Goal: Transaction & Acquisition: Purchase product/service

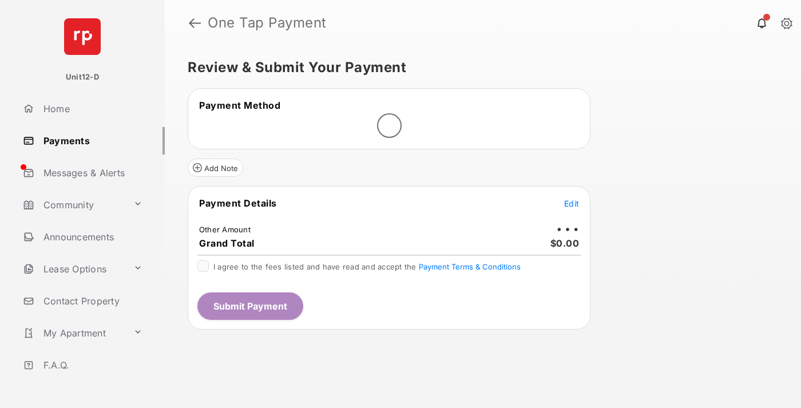
click at [571, 204] on span "Edit" at bounding box center [571, 203] width 15 height 10
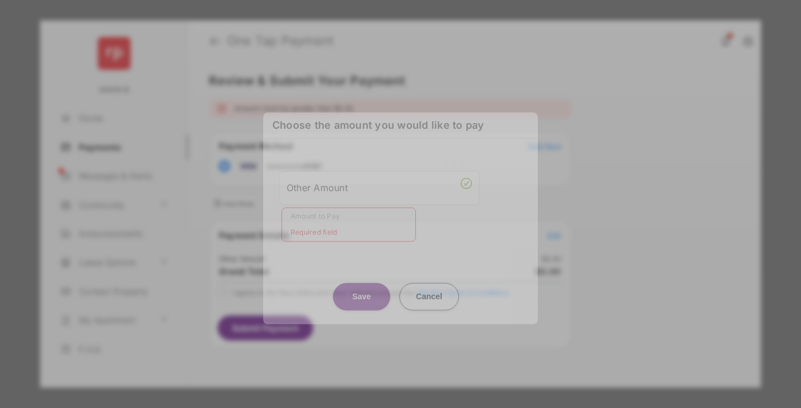
click at [379, 187] on div "Other Amount" at bounding box center [379, 187] width 185 height 19
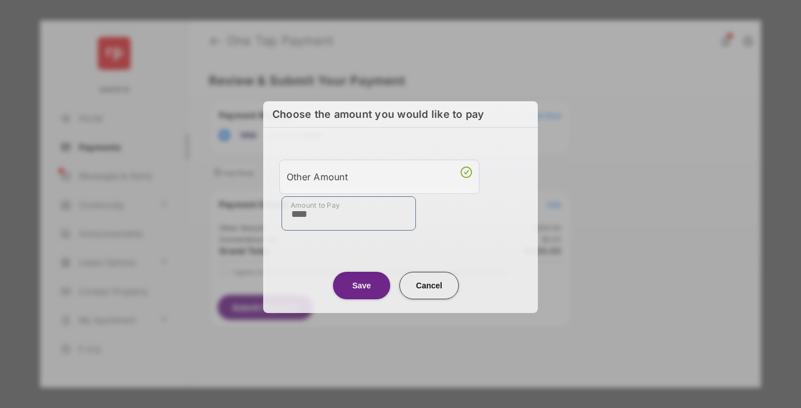
type input "****"
click at [362, 284] on button "Save" at bounding box center [361, 285] width 57 height 27
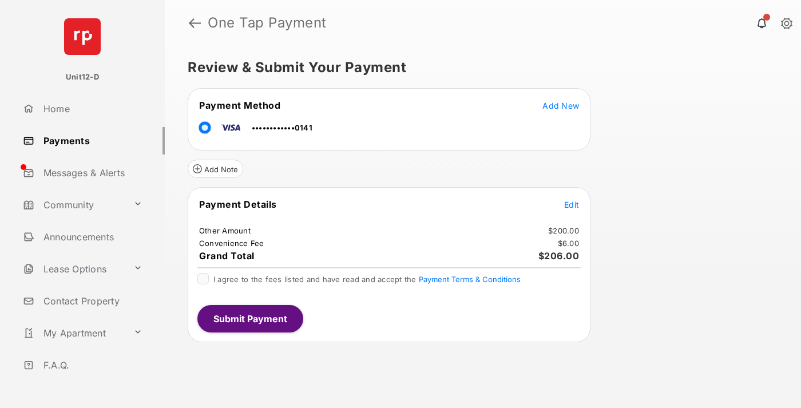
click at [571, 204] on span "Edit" at bounding box center [571, 205] width 15 height 10
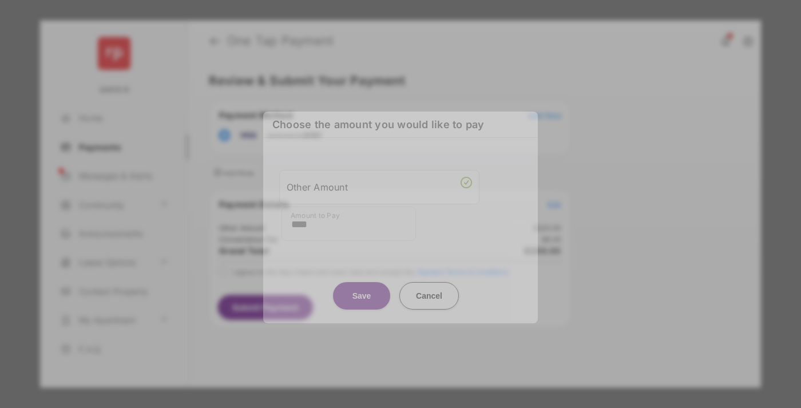
click at [362, 301] on button "Save" at bounding box center [361, 294] width 57 height 27
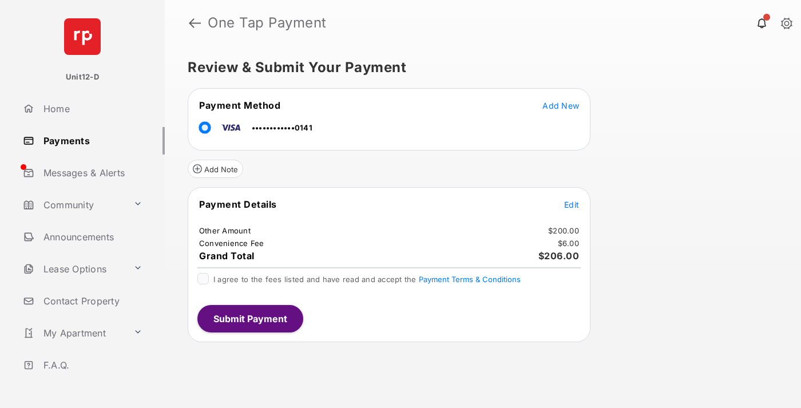
click at [249, 318] on button "Submit Payment" at bounding box center [250, 318] width 106 height 27
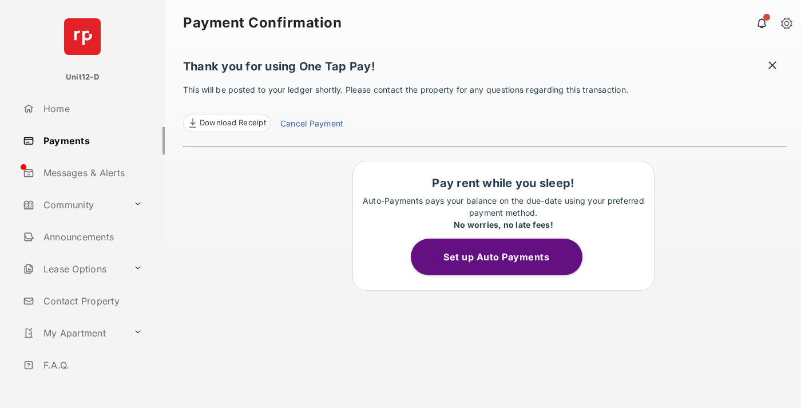
click at [503, 257] on button "Set up Auto Payments" at bounding box center [497, 257] width 172 height 37
